Goal: Task Accomplishment & Management: Use online tool/utility

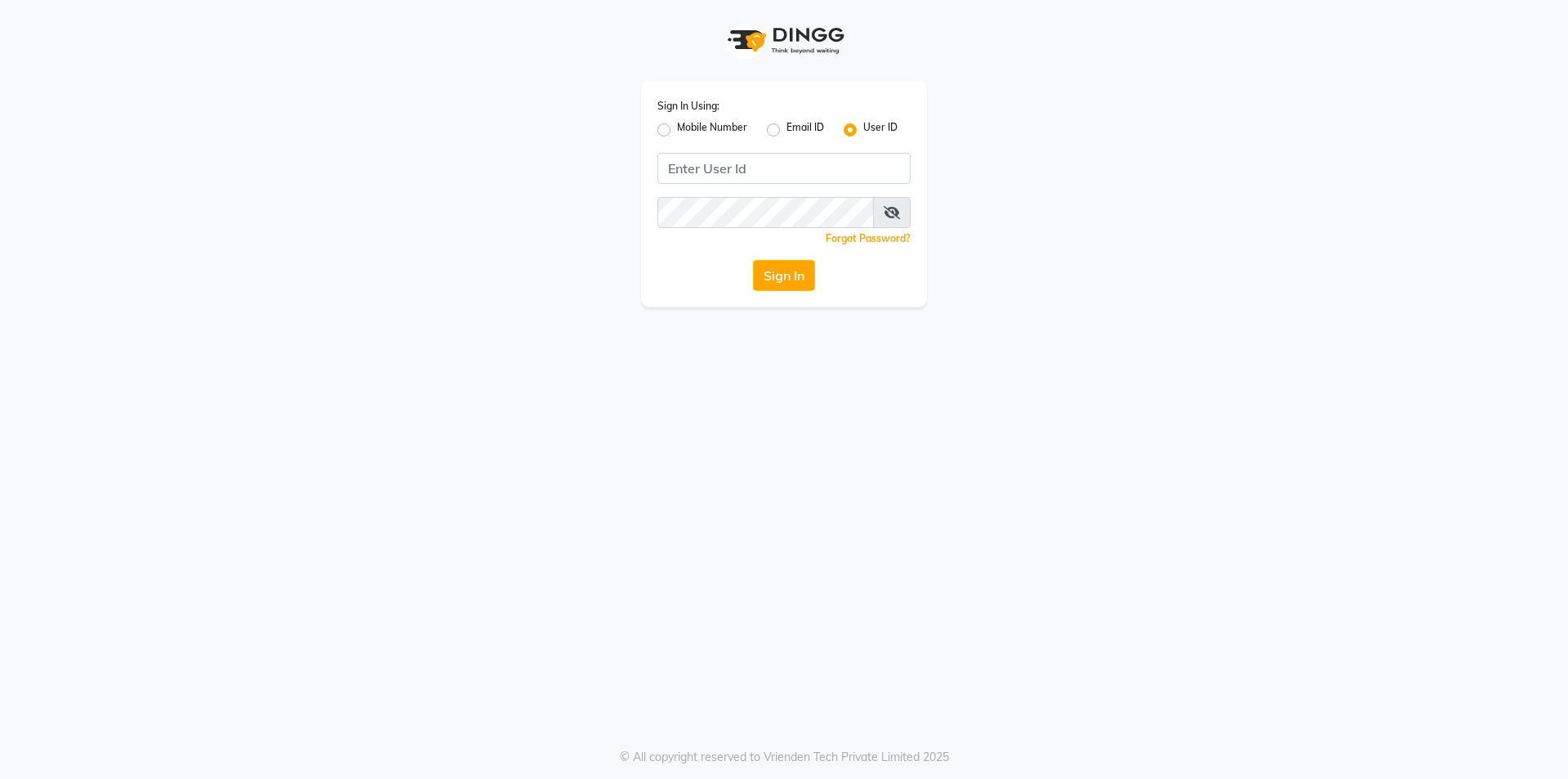
click at [677, 130] on label "Mobile Number" at bounding box center [711, 130] width 70 height 20
click at [677, 130] on input "Mobile Number" at bounding box center [682, 125] width 11 height 11
radio input "true"
click at [864, 130] on label "User ID" at bounding box center [880, 130] width 35 height 20
click at [864, 130] on input "User ID" at bounding box center [868, 125] width 11 height 11
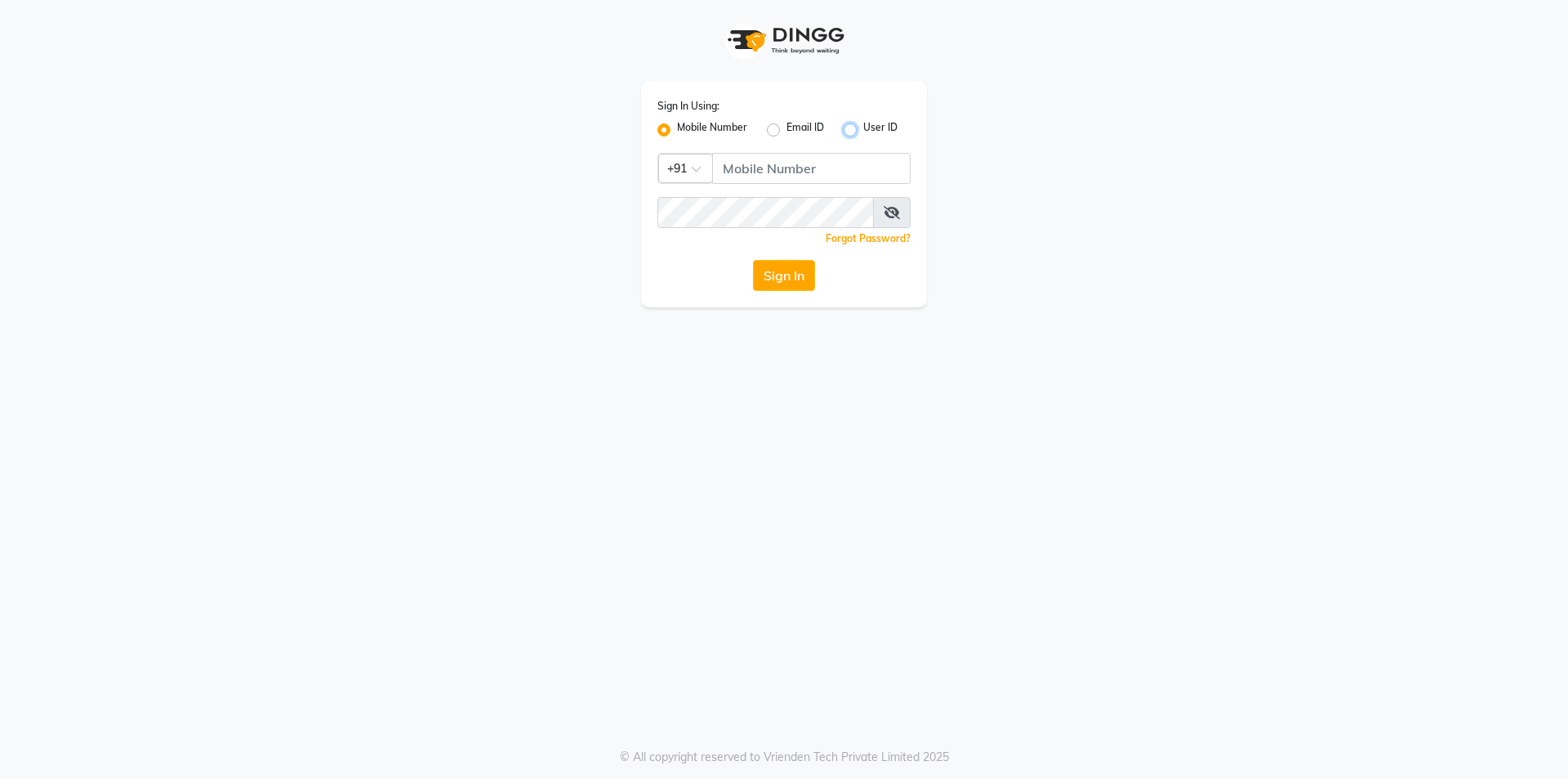
radio input "true"
radio input "false"
click at [759, 161] on input "Username" at bounding box center [784, 168] width 253 height 31
type input "vpsalon"
click at [774, 264] on button "Sign In" at bounding box center [784, 275] width 62 height 31
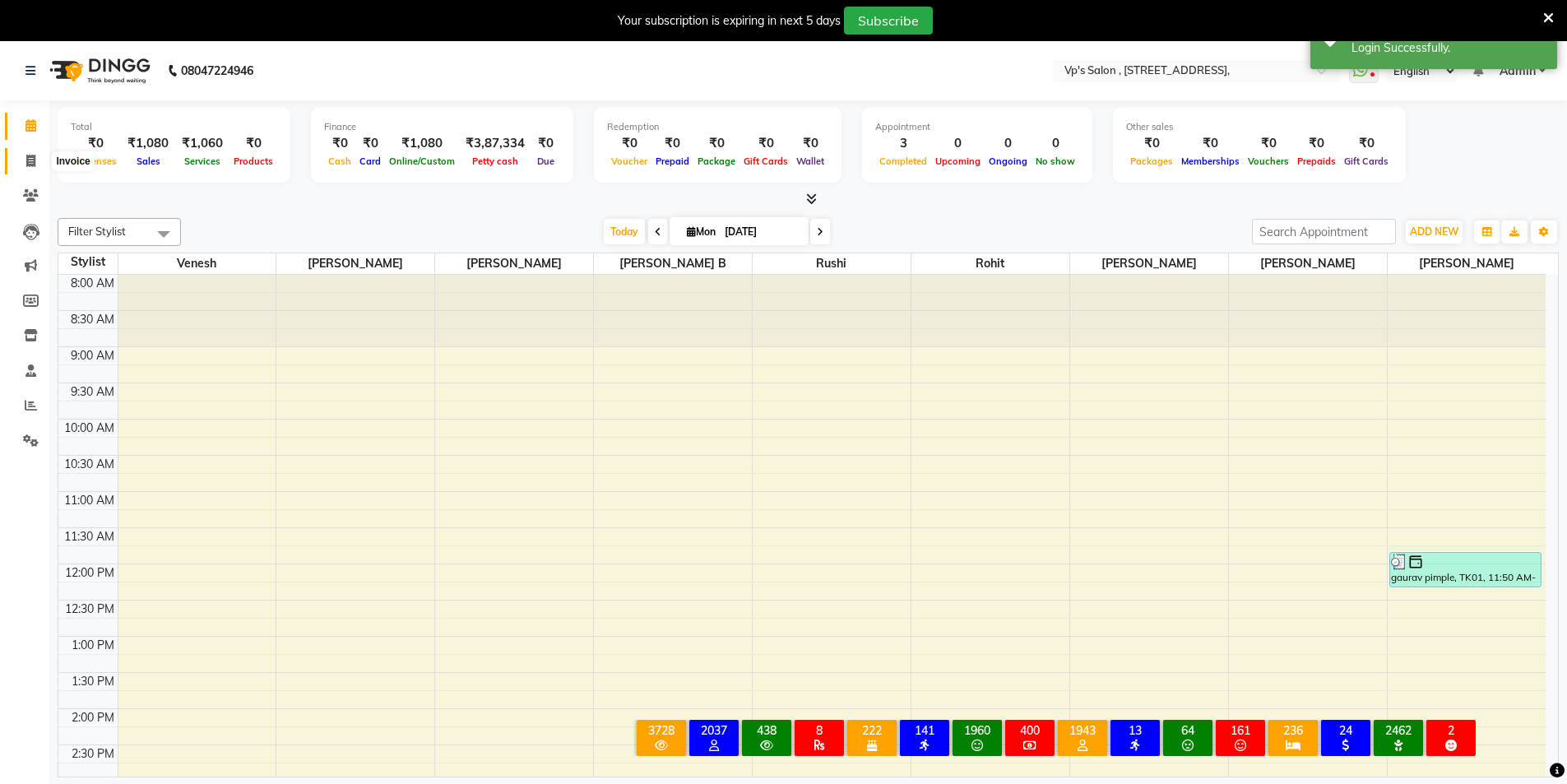
click at [27, 163] on icon at bounding box center [30, 160] width 9 height 12
select select "service"
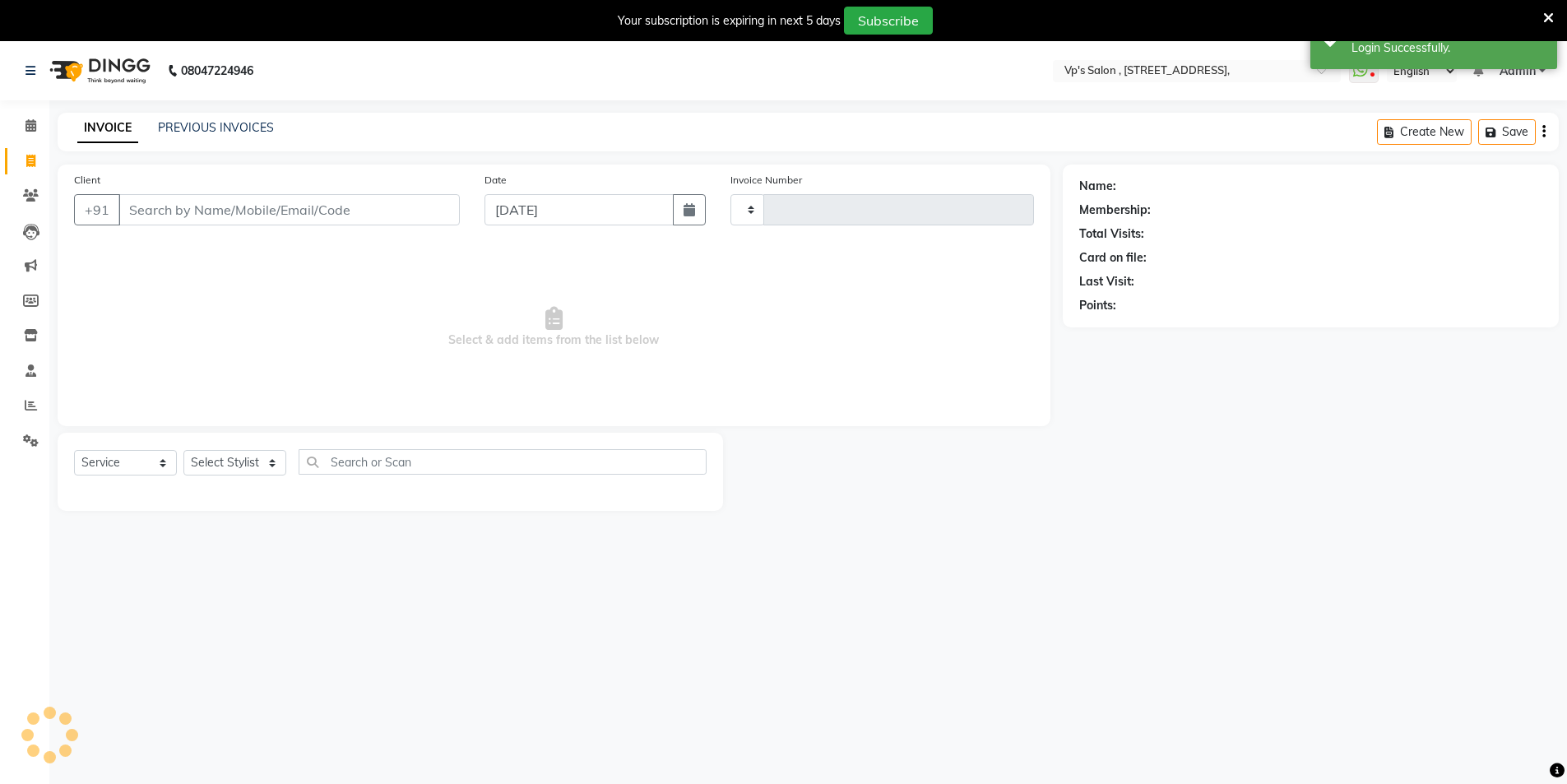
type input "1793"
select select "4917"
click at [184, 125] on link "PREVIOUS INVOICES" at bounding box center [216, 127] width 116 height 15
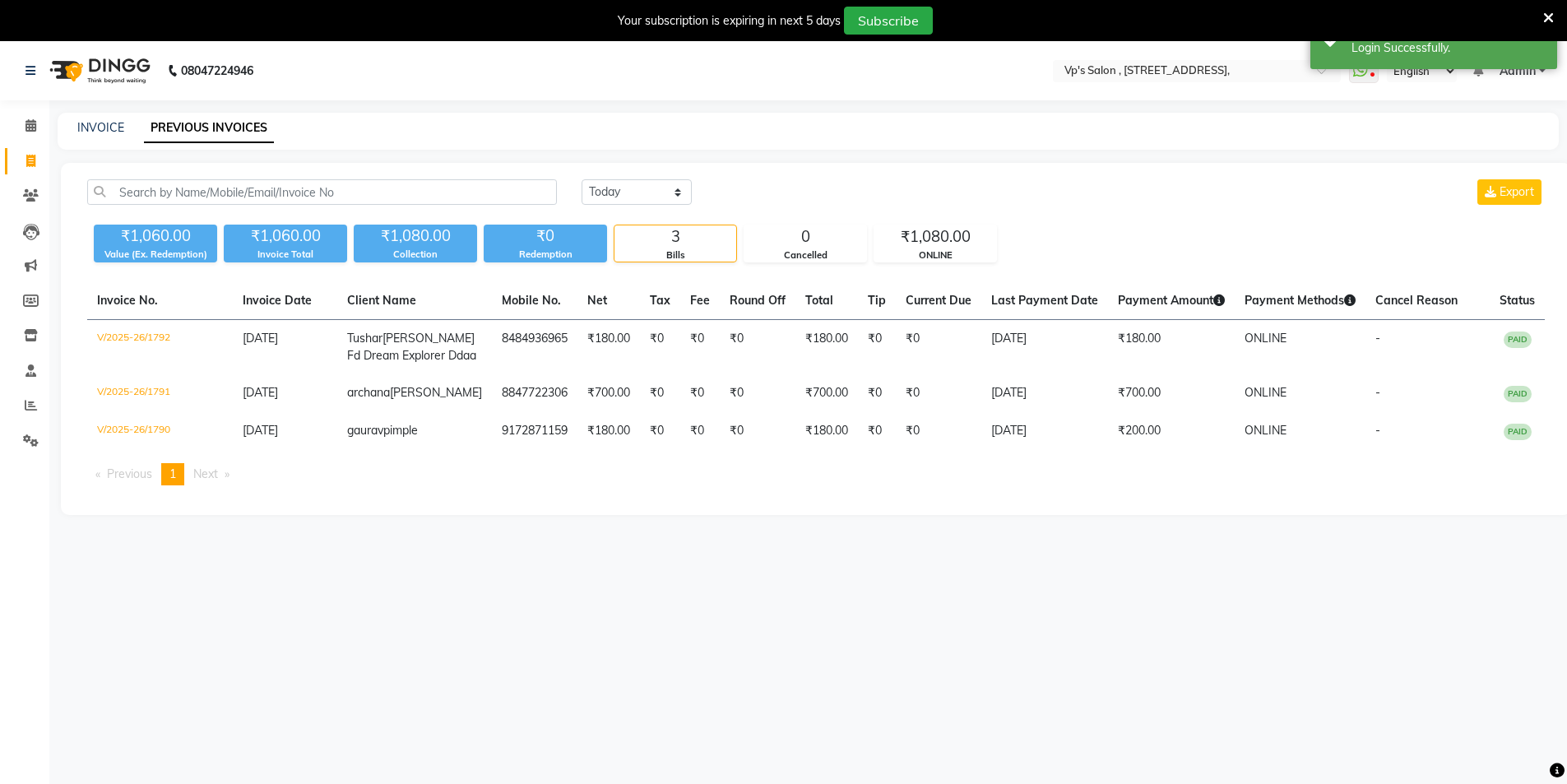
click at [656, 221] on div "₹1,060.00 Value (Ex. Redemption) ₹1,060.00 Invoice Total ₹1,080.00 Collection ₹…" at bounding box center [816, 240] width 1457 height 45
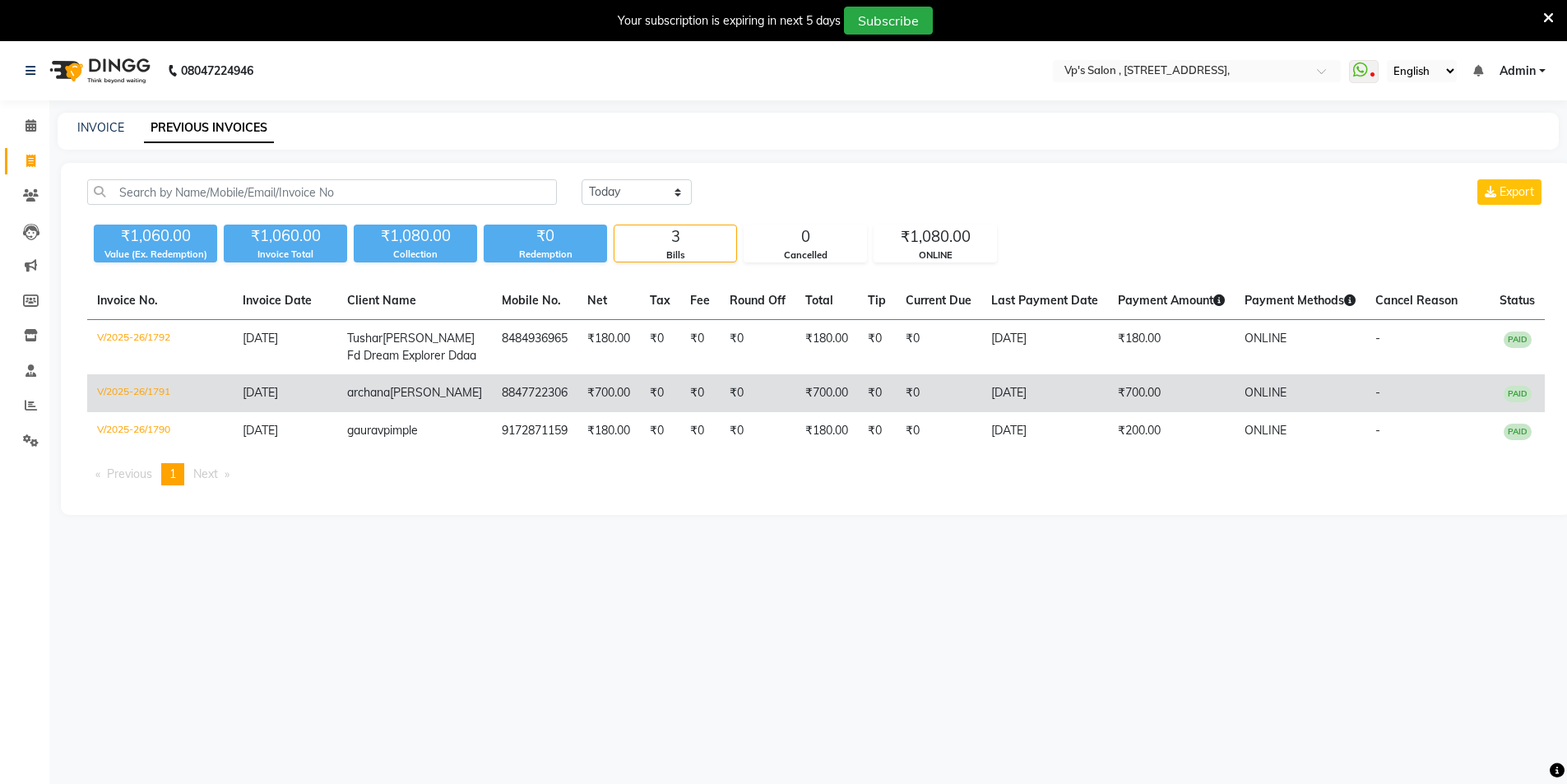
click at [383, 400] on span "archana" at bounding box center [368, 392] width 43 height 15
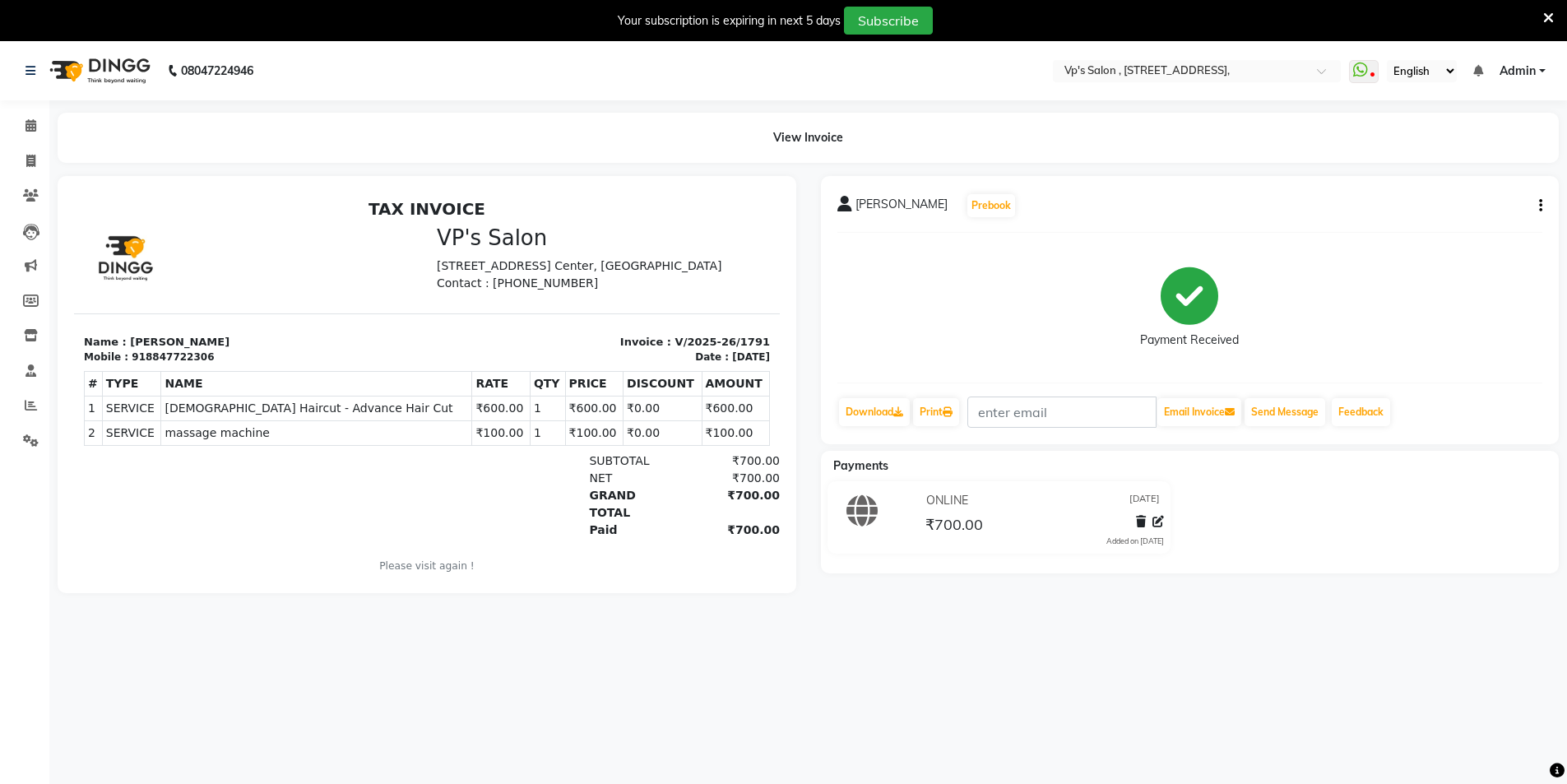
click at [1540, 206] on icon "button" at bounding box center [1540, 206] width 3 height 1
click at [1431, 225] on div "Edit Invoice" at bounding box center [1458, 226] width 112 height 21
select select "service"
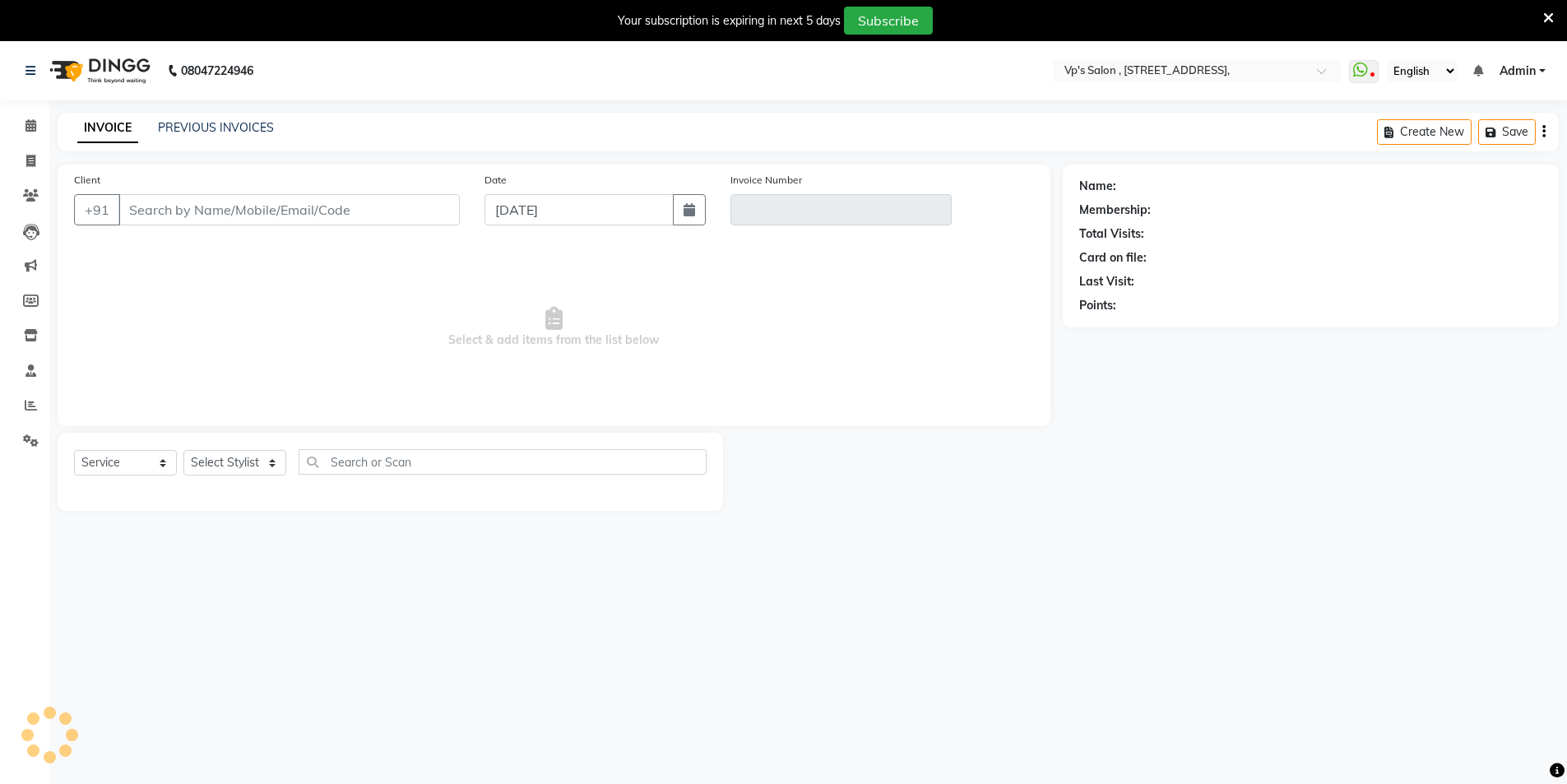
type input "8847722306"
type input "V/2025-26/1791"
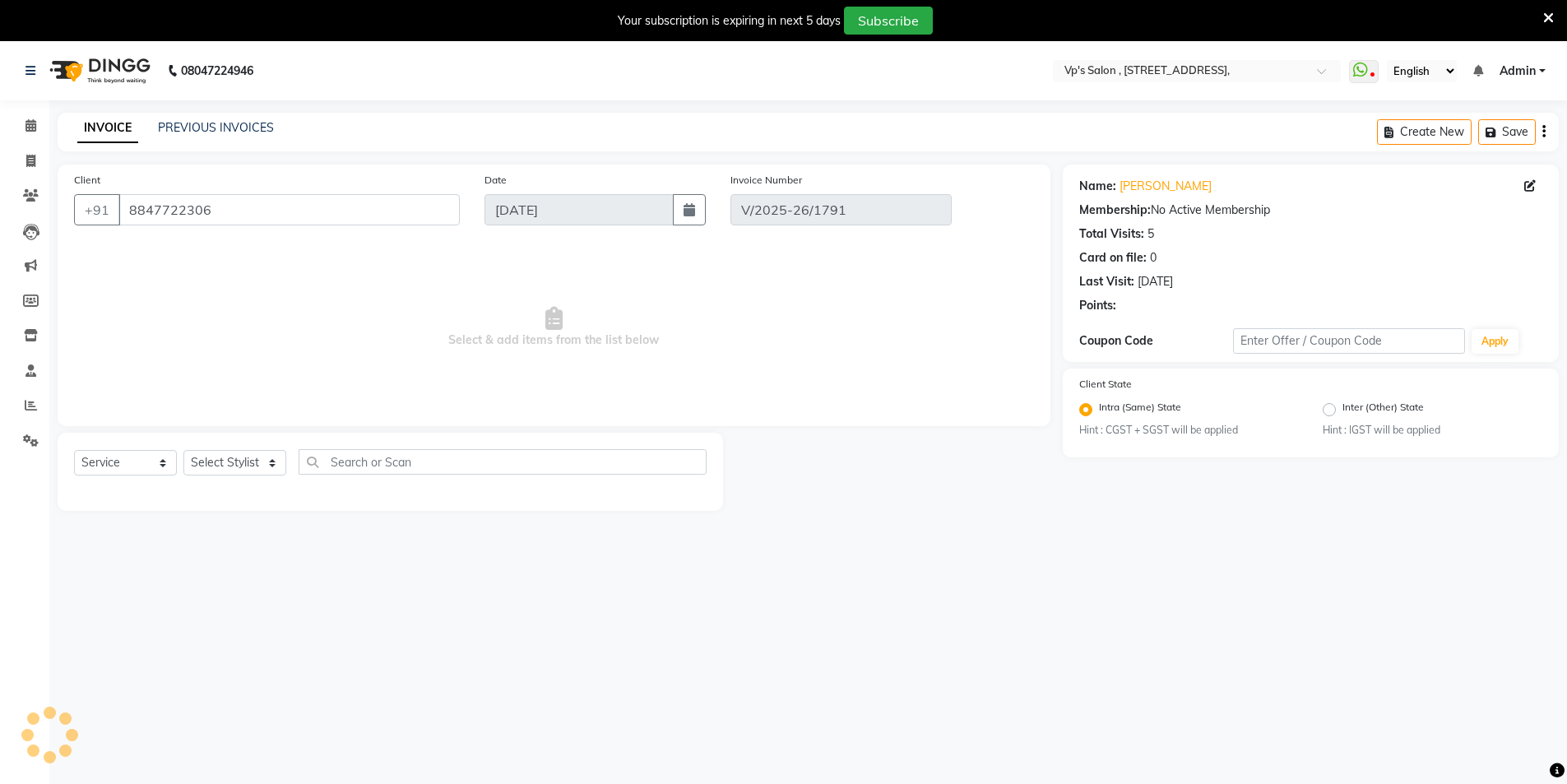
select select "select"
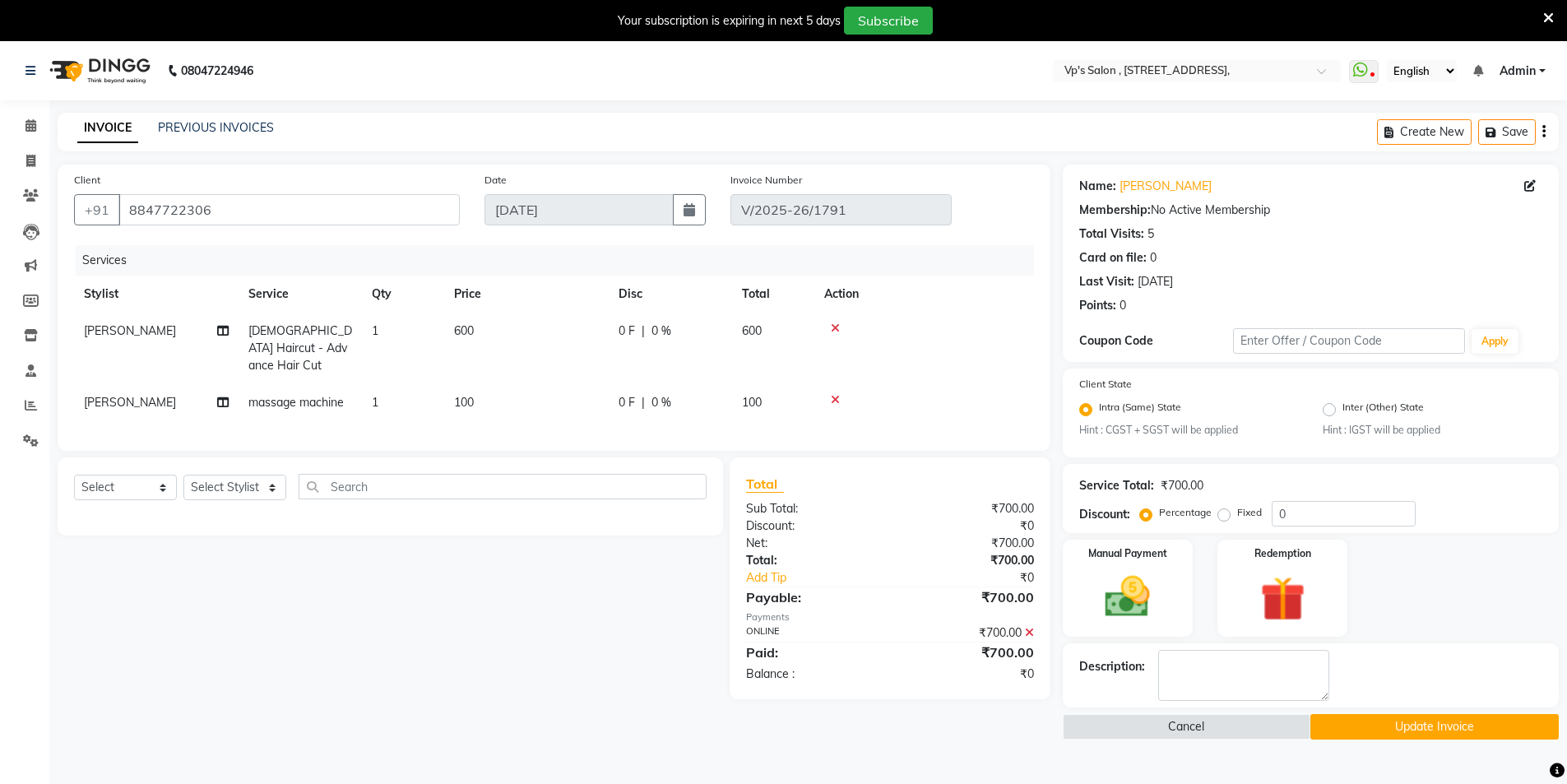
click at [1446, 728] on button "Update Invoice" at bounding box center [1436, 726] width 249 height 26
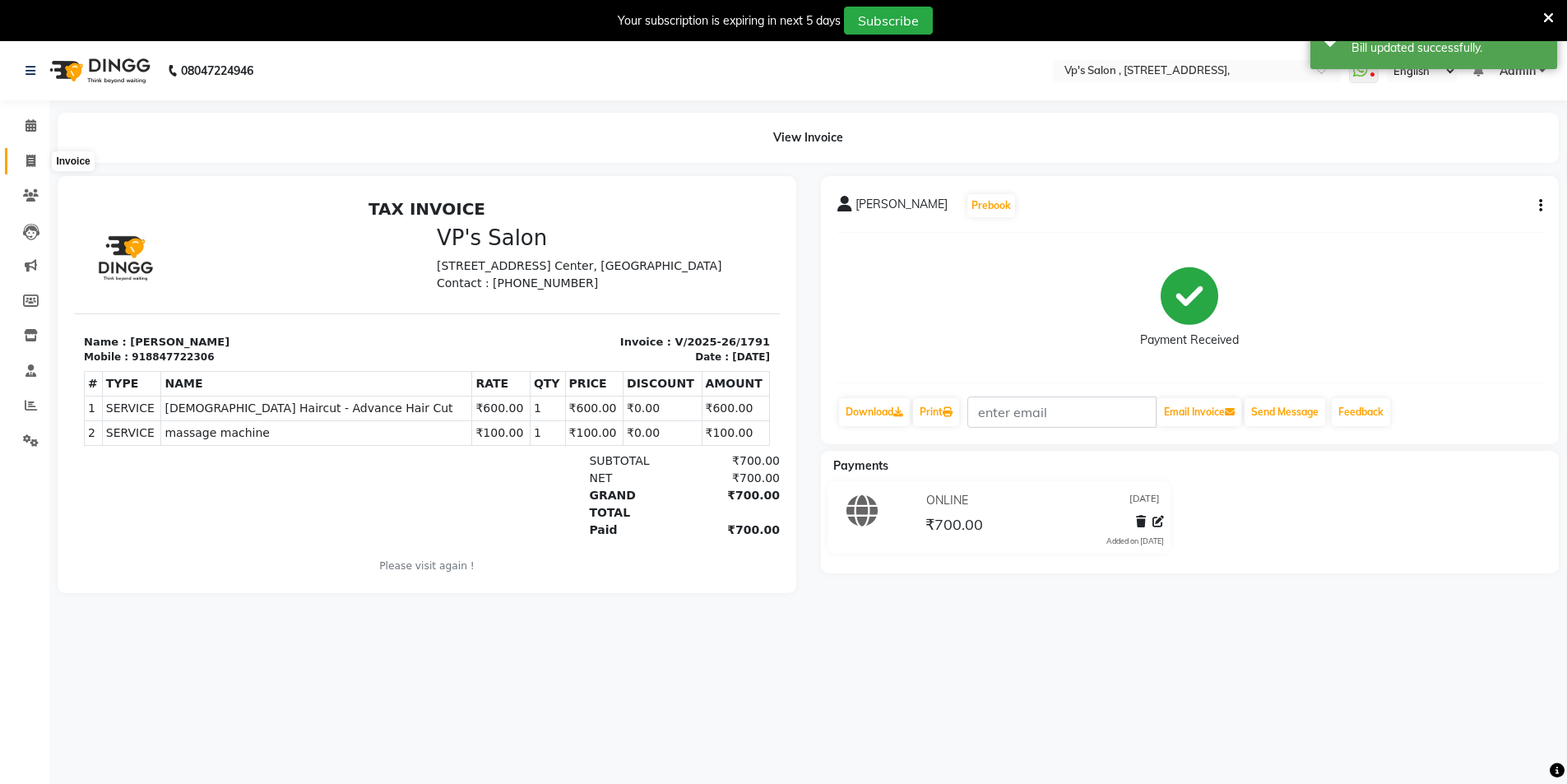
click at [29, 158] on icon at bounding box center [30, 160] width 9 height 12
select select "service"
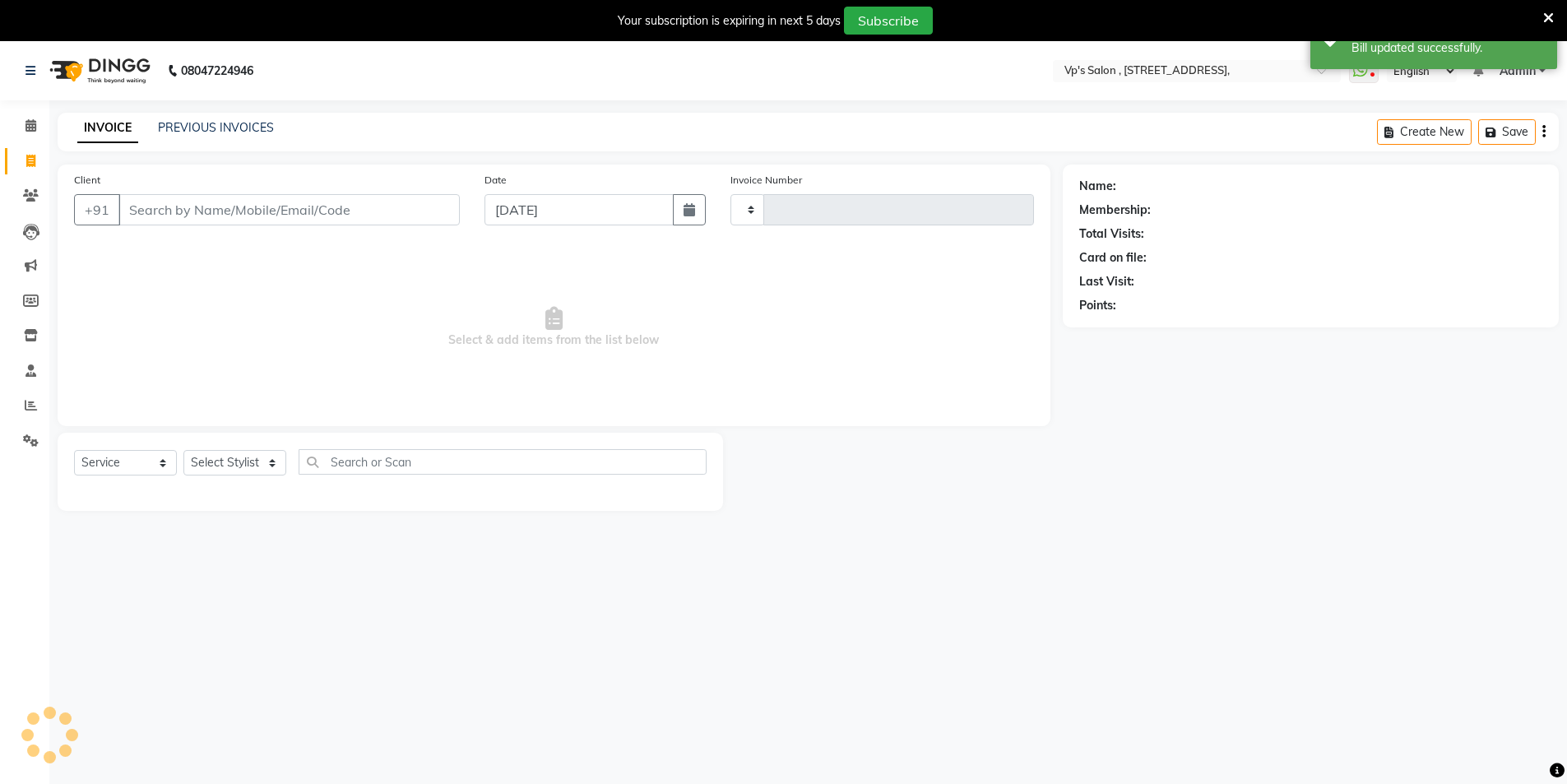
type input "1793"
select select "4917"
click at [244, 127] on link "PREVIOUS INVOICES" at bounding box center [216, 127] width 116 height 15
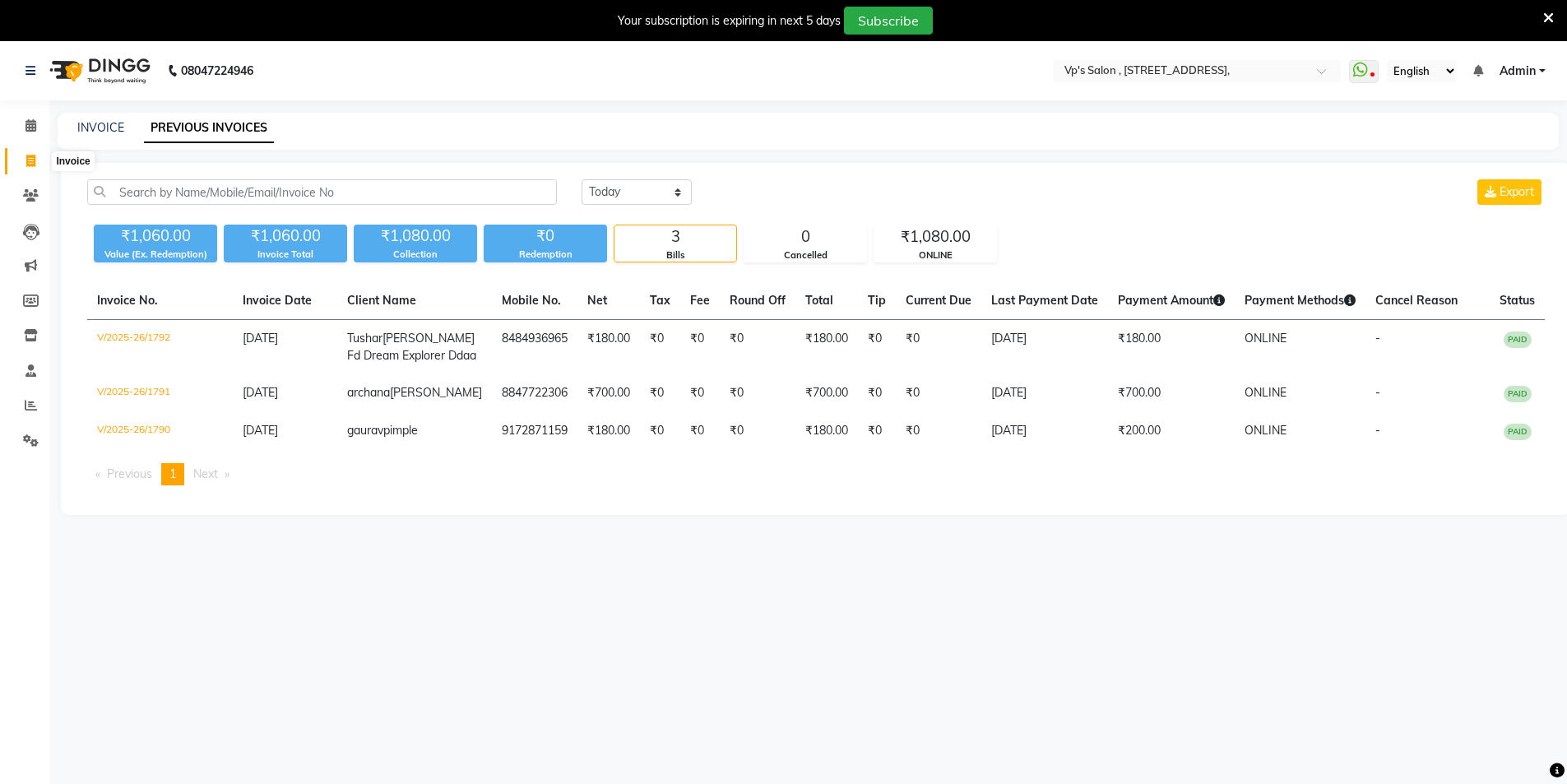
click at [27, 164] on icon at bounding box center [30, 160] width 9 height 12
select select "service"
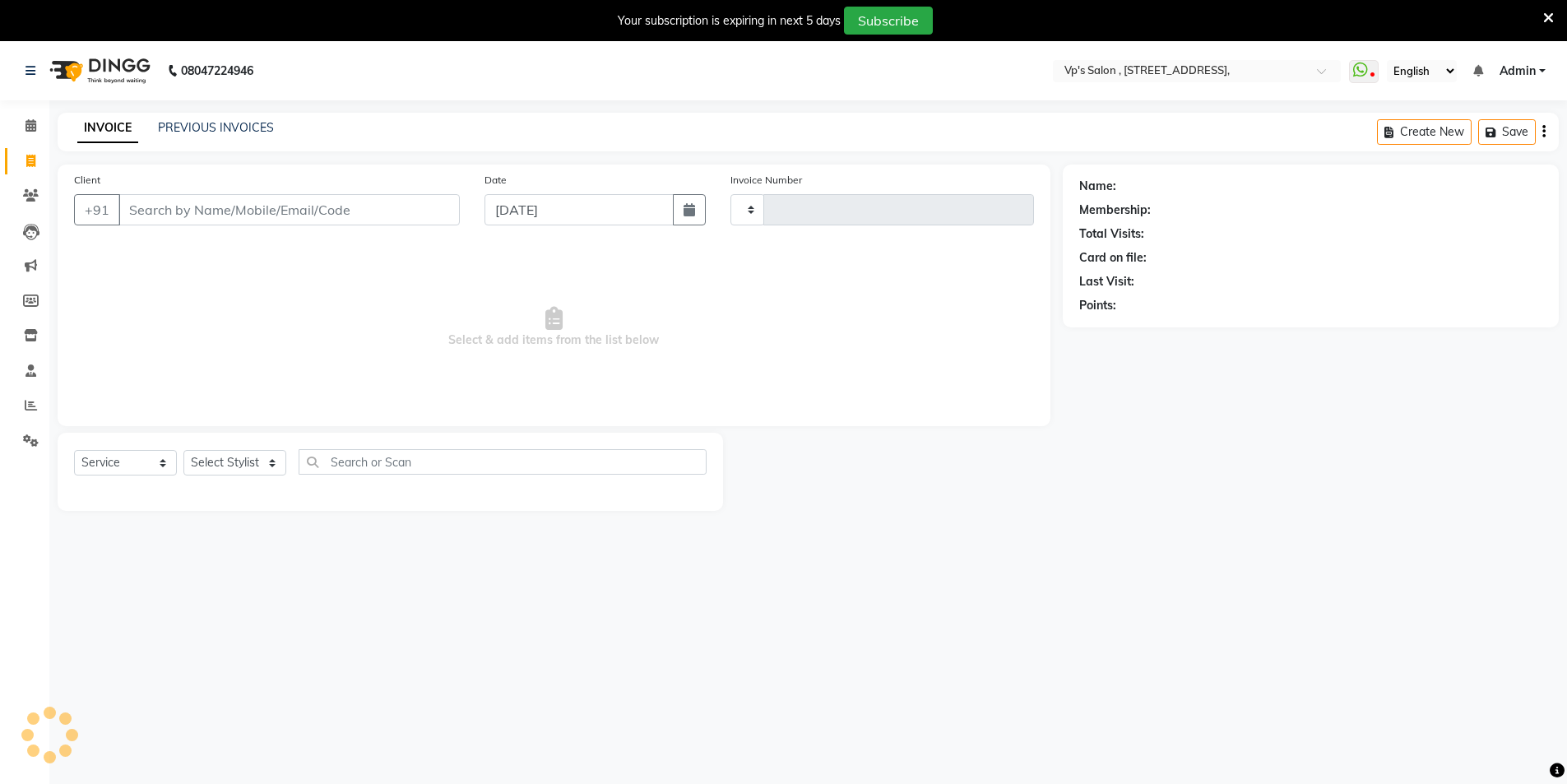
type input "1793"
select select "4917"
click at [194, 121] on link "PREVIOUS INVOICES" at bounding box center [216, 127] width 116 height 15
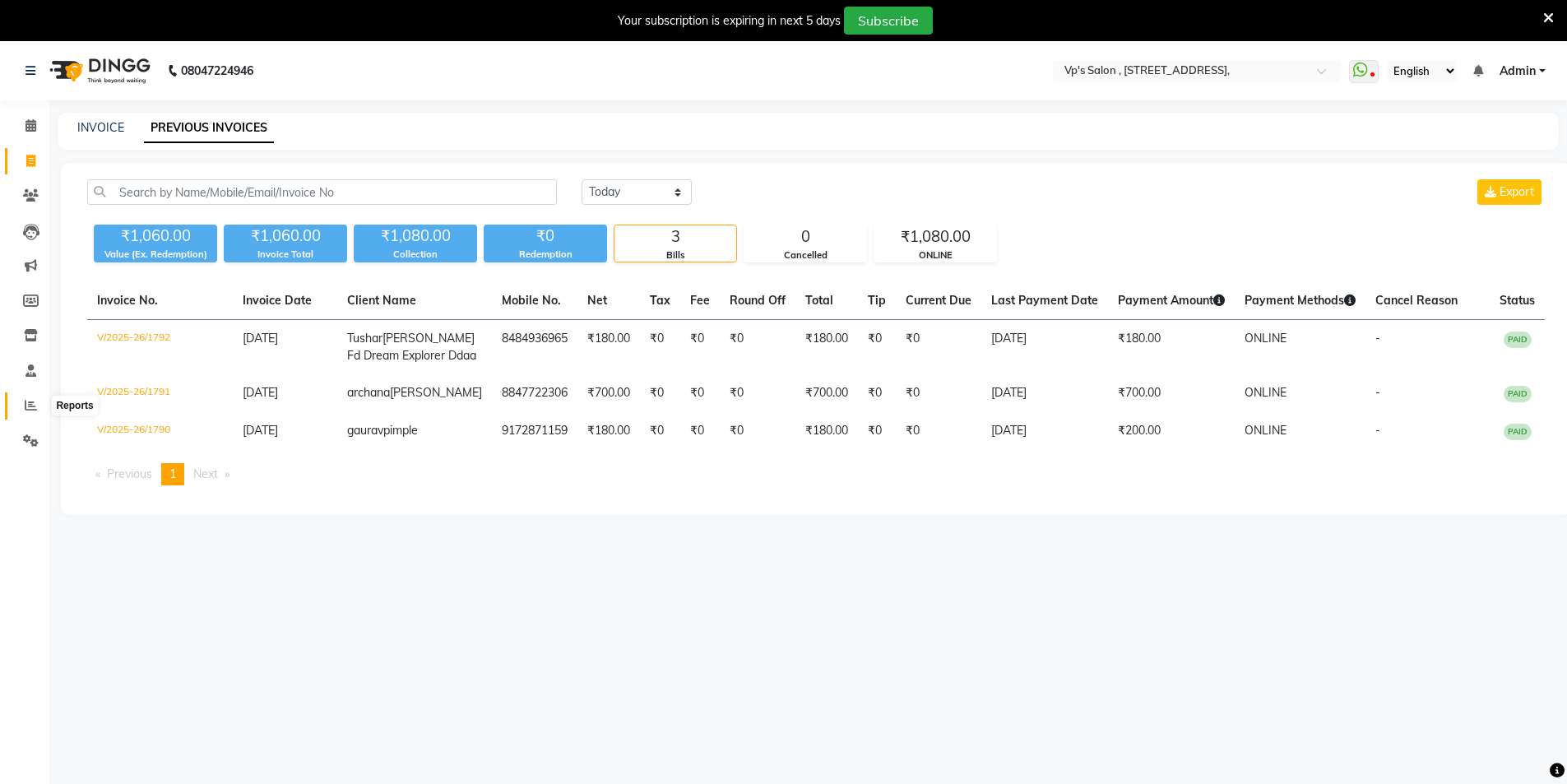
click at [18, 403] on span at bounding box center [31, 405] width 29 height 19
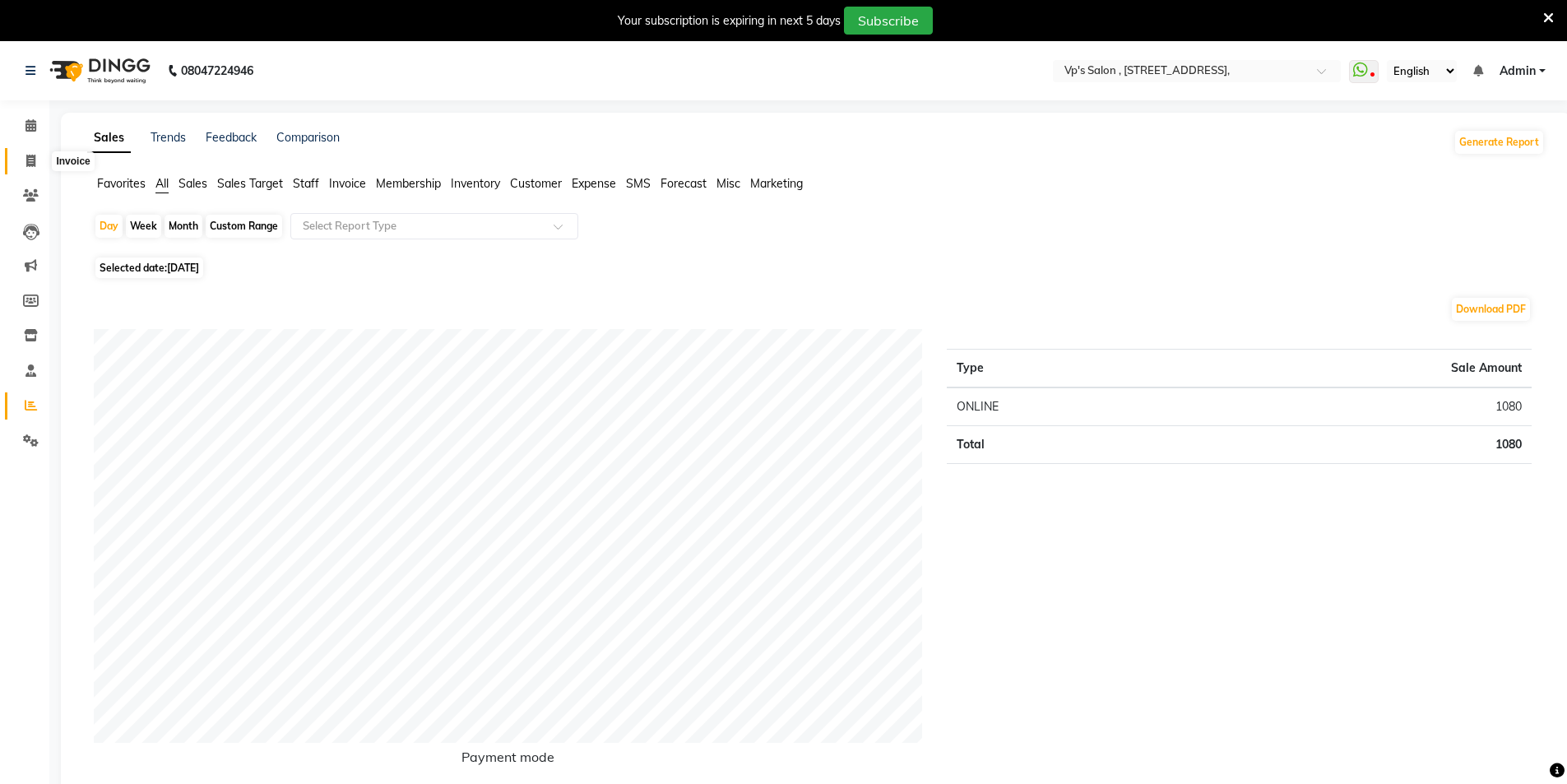
click at [31, 163] on icon at bounding box center [30, 160] width 9 height 12
select select "service"
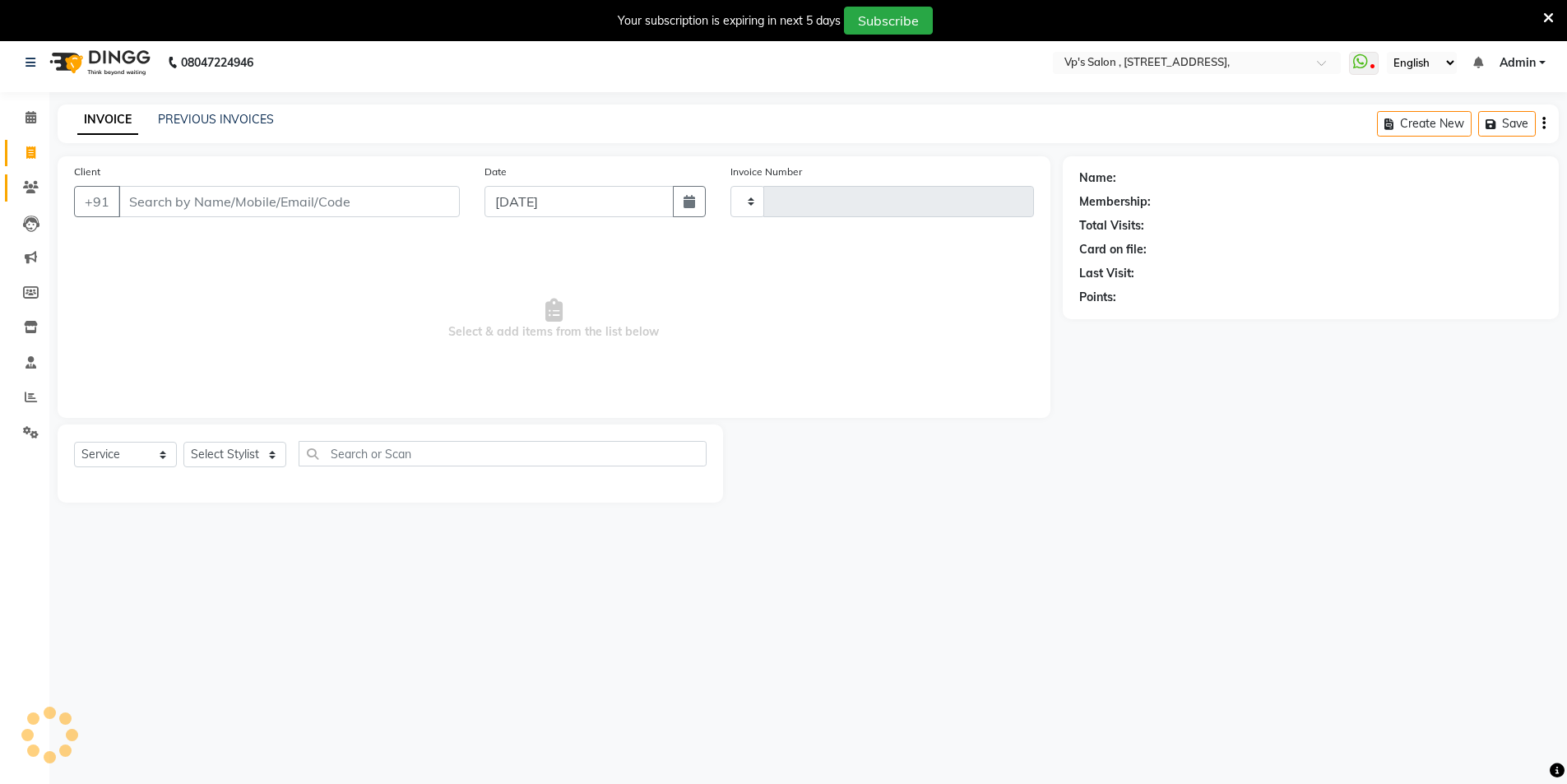
type input "1793"
select select "4917"
